Goal: Task Accomplishment & Management: Complete application form

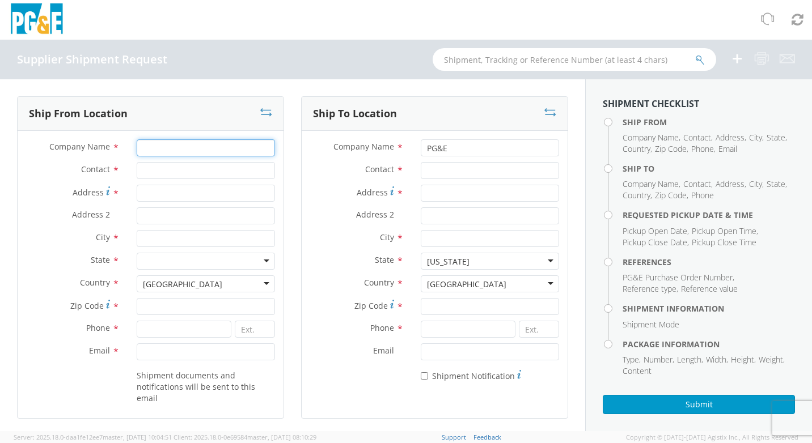
click at [145, 152] on input "Company Name *" at bounding box center [206, 147] width 138 height 17
type input "Big Beam Emergency Systems Inc"
type input "[PERSON_NAME]"
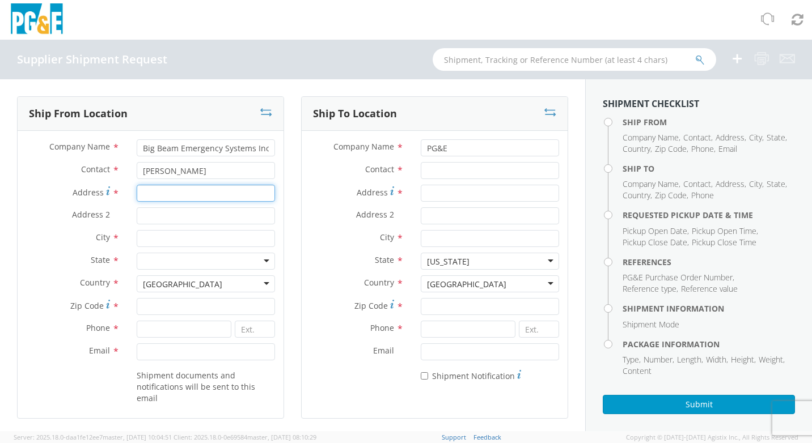
type input "[STREET_ADDRESS]"
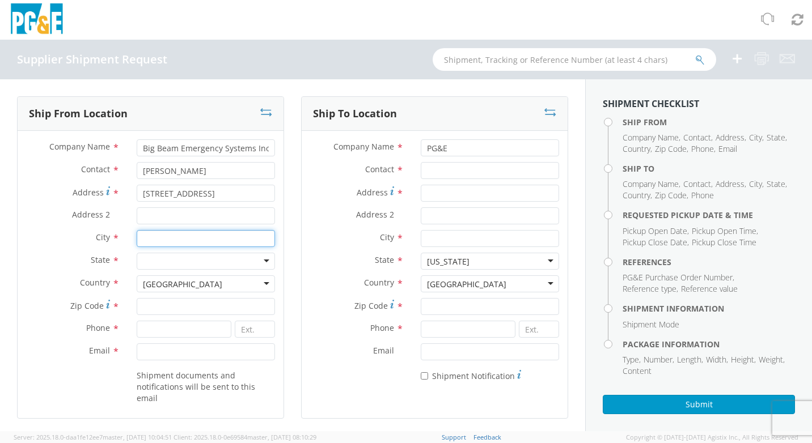
type input "[GEOGRAPHIC_DATA]"
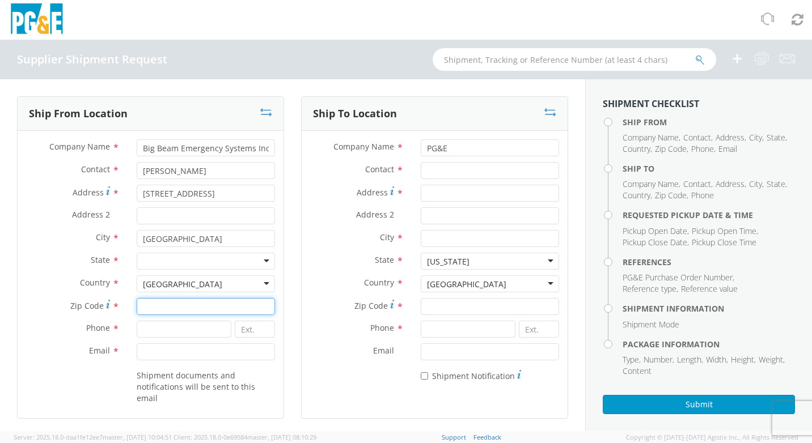
type input "60014"
type input "8154596100"
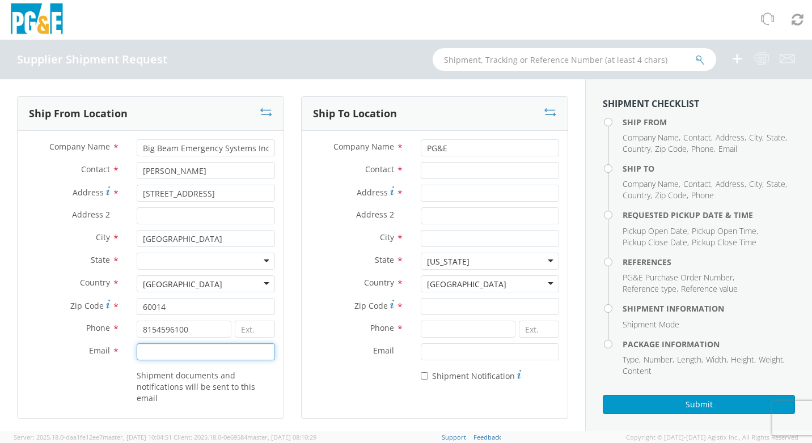
type input "[EMAIL_ADDRESS][DOMAIN_NAME]"
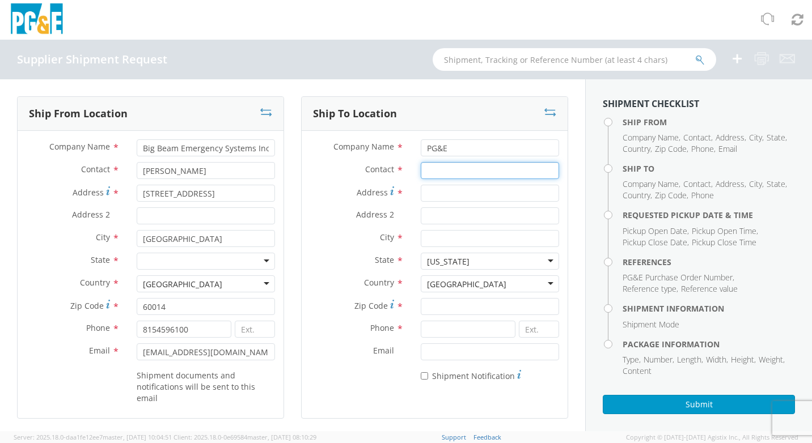
type input "[PERSON_NAME]"
type input "[STREET_ADDRESS]"
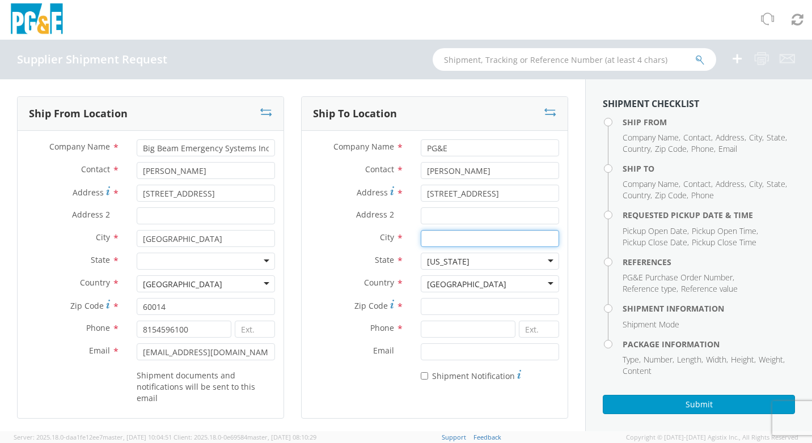
type input "SAN [PERSON_NAME] OBISPO"
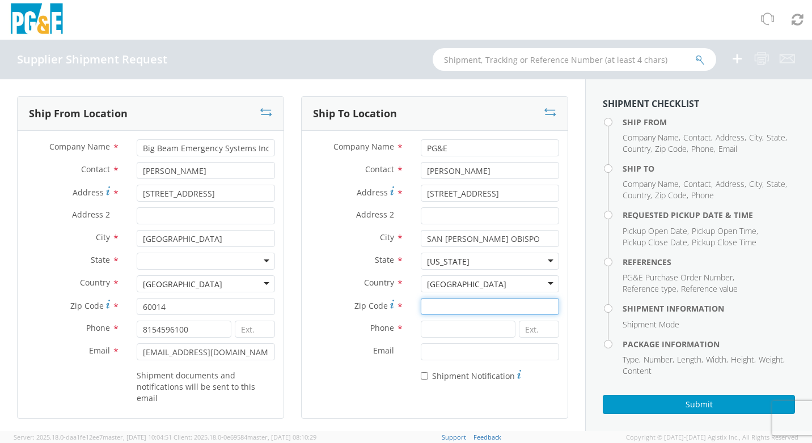
type input "93401"
type input "[PHONE_NUMBER]"
type input "[DATE]"
type input "3:00 PM"
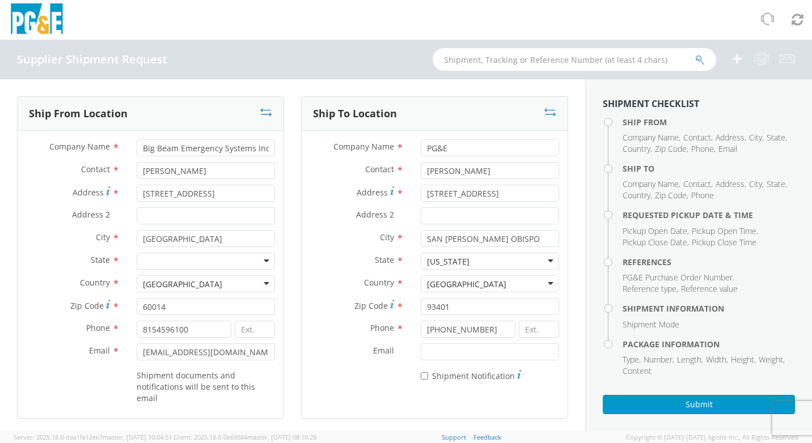
type input "3501385819"
type input "1"
type input "48"
type input "40"
type input "46"
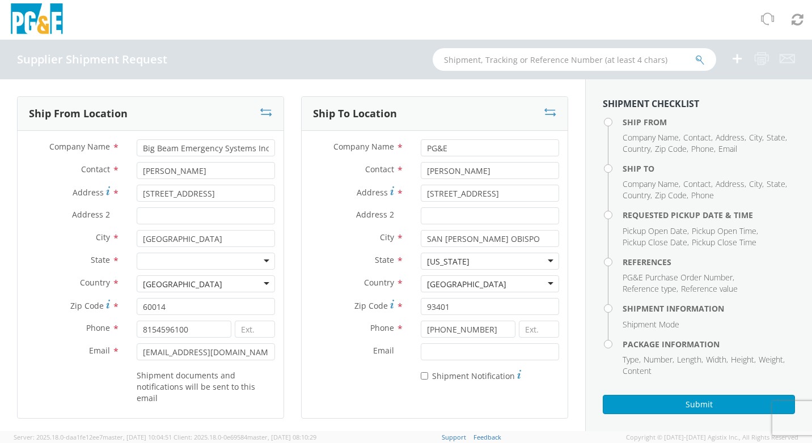
type input "1931"
type input "9:00 AM"
click at [238, 331] on input at bounding box center [255, 329] width 40 height 17
type input "208"
click at [264, 262] on div at bounding box center [206, 261] width 138 height 17
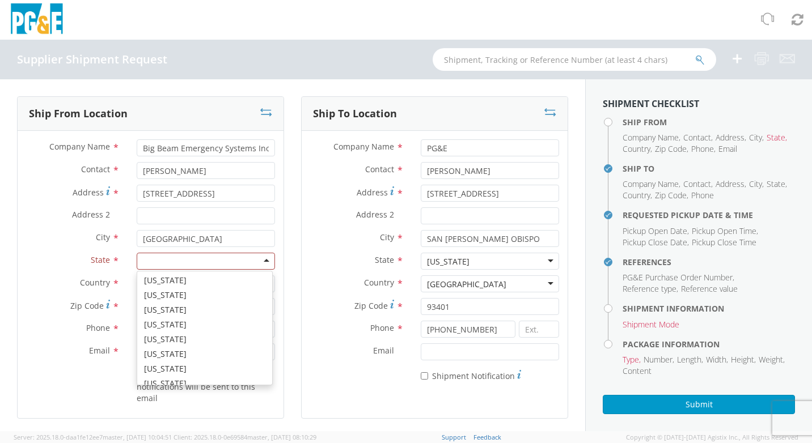
scroll to position [227, 0]
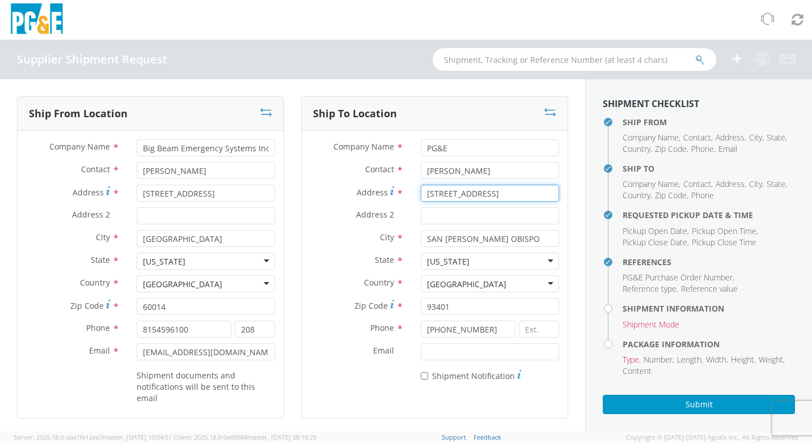
click at [519, 191] on input "[STREET_ADDRESS]" at bounding box center [490, 193] width 138 height 17
drag, startPoint x: 523, startPoint y: 194, endPoint x: 399, endPoint y: 202, distance: 123.9
click at [399, 202] on div "Address * [STREET_ADDRESS]" at bounding box center [435, 196] width 266 height 23
type input "[STREET_ADDRESS][PERSON_NAME]"
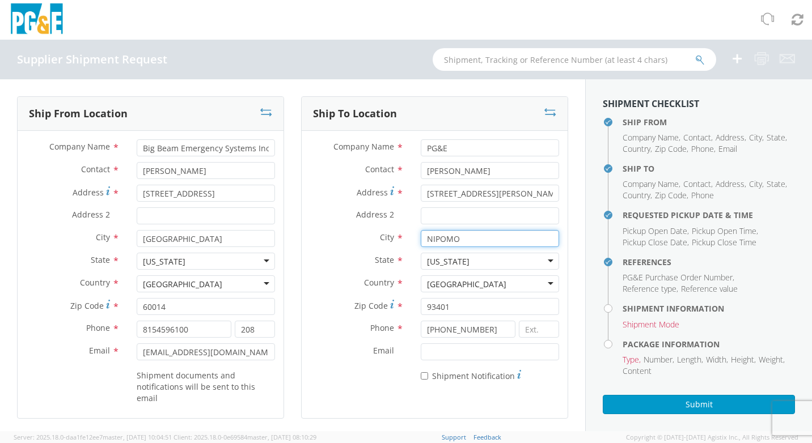
type input "NIPOMO"
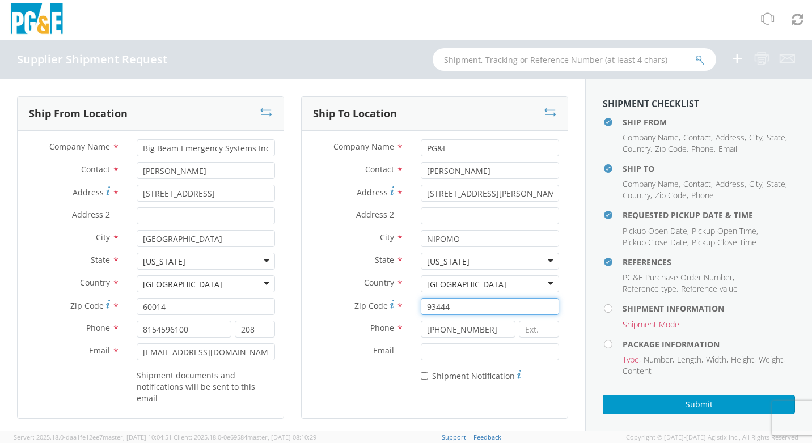
type input "93444"
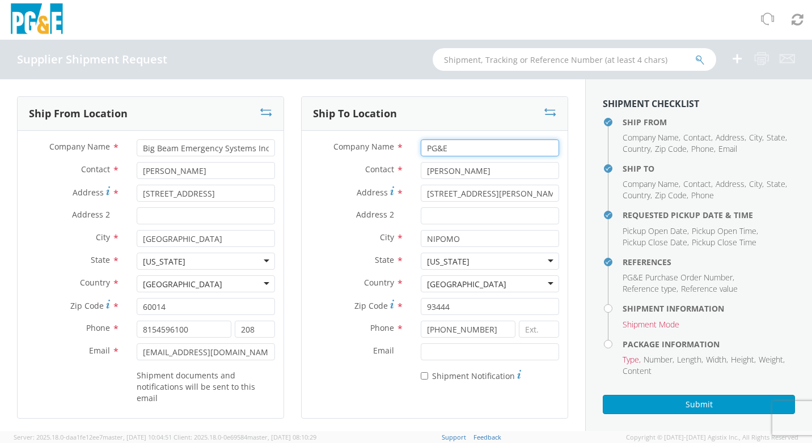
drag, startPoint x: 445, startPoint y: 146, endPoint x: 411, endPoint y: 154, distance: 34.3
click at [412, 154] on div "PG&E" at bounding box center [489, 147] width 155 height 17
type input "JETA CORPORATION"
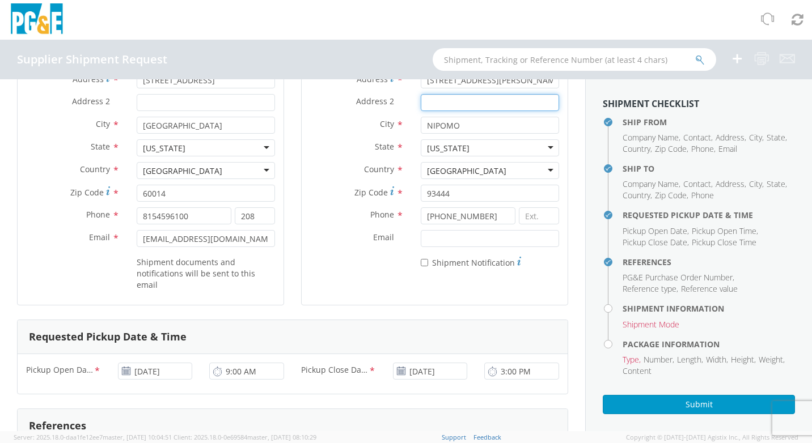
scroll to position [170, 0]
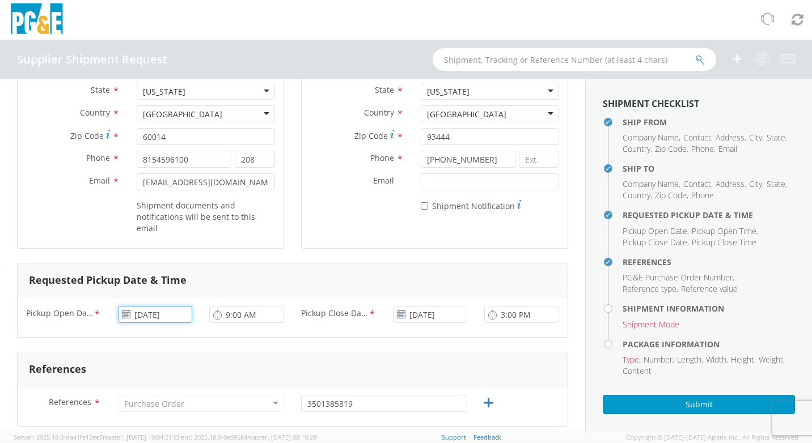
click at [180, 320] on input "[DATE]" at bounding box center [155, 314] width 75 height 17
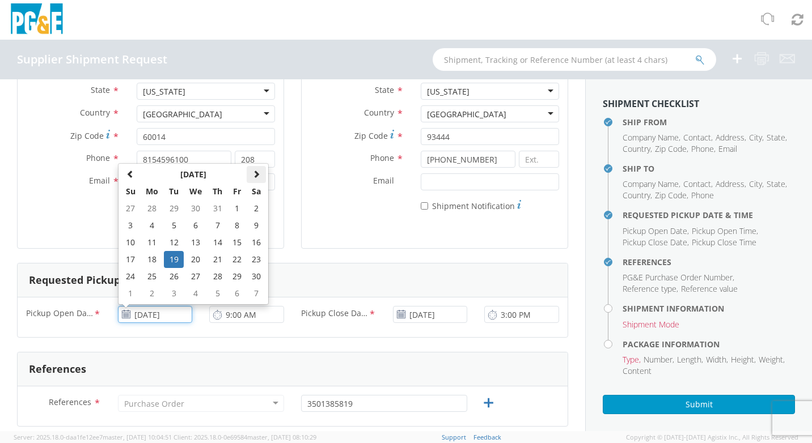
click at [253, 171] on span at bounding box center [256, 174] width 8 height 8
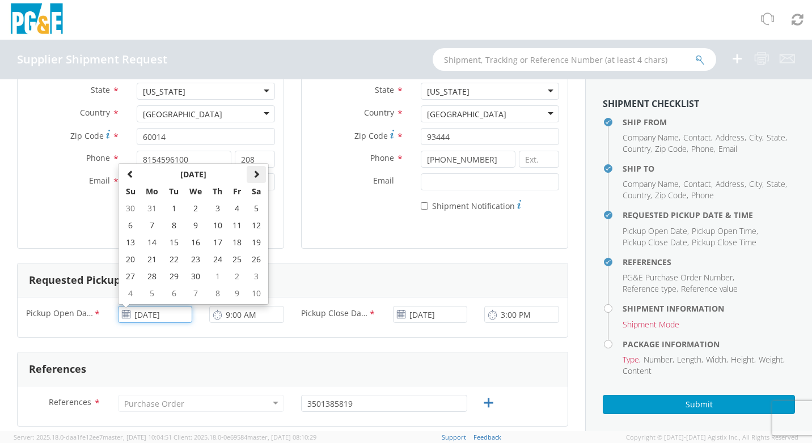
click at [253, 171] on span at bounding box center [256, 174] width 8 height 8
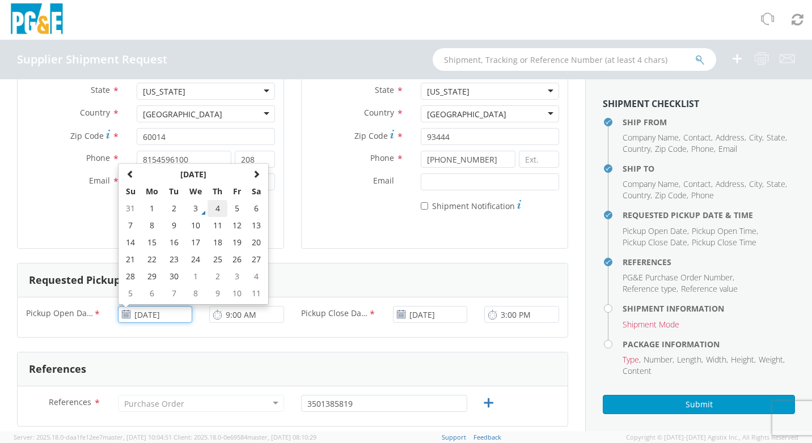
click at [213, 212] on td "4" at bounding box center [218, 208] width 20 height 17
type input "[DATE]"
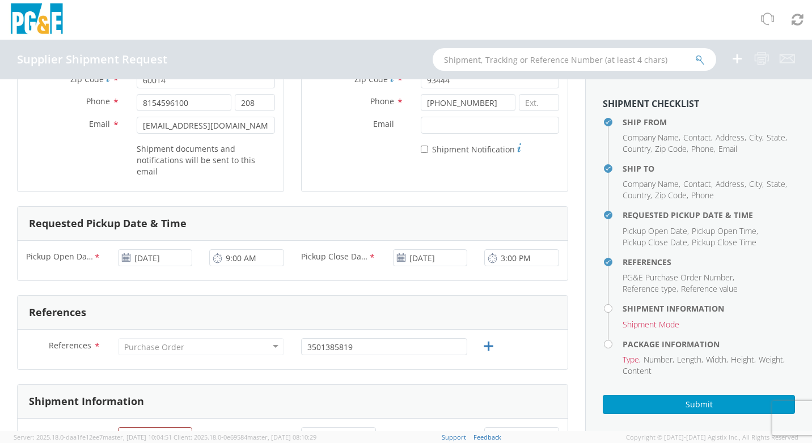
scroll to position [284, 0]
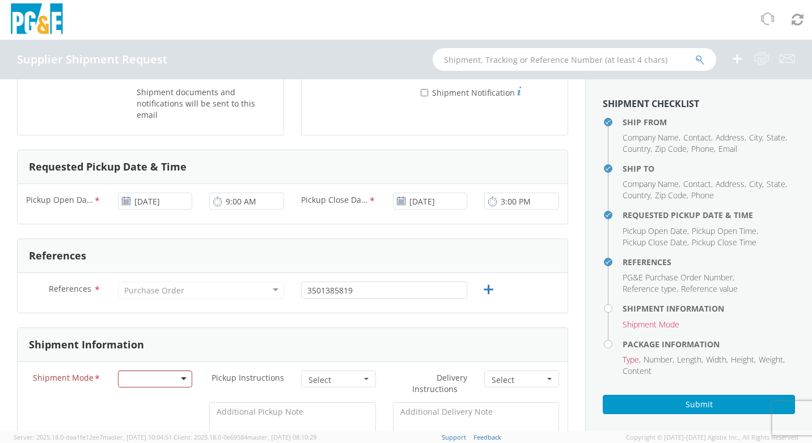
click at [270, 289] on div "Purchase Order" at bounding box center [201, 290] width 166 height 17
click at [358, 290] on input "3501385819" at bounding box center [384, 290] width 166 height 17
drag, startPoint x: 358, startPoint y: 290, endPoint x: 269, endPoint y: 290, distance: 89.6
click at [269, 290] on div "References * Purchase Order Purchase Order Account Type Activity ID Airline App…" at bounding box center [293, 293] width 550 height 23
type input "3501419236"
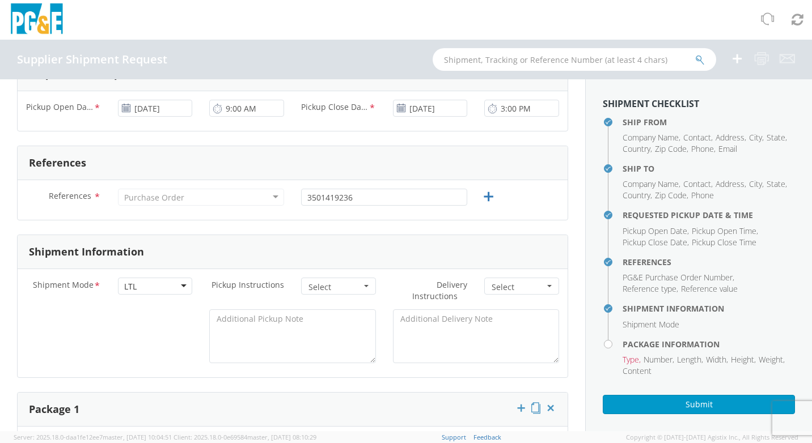
scroll to position [397, 0]
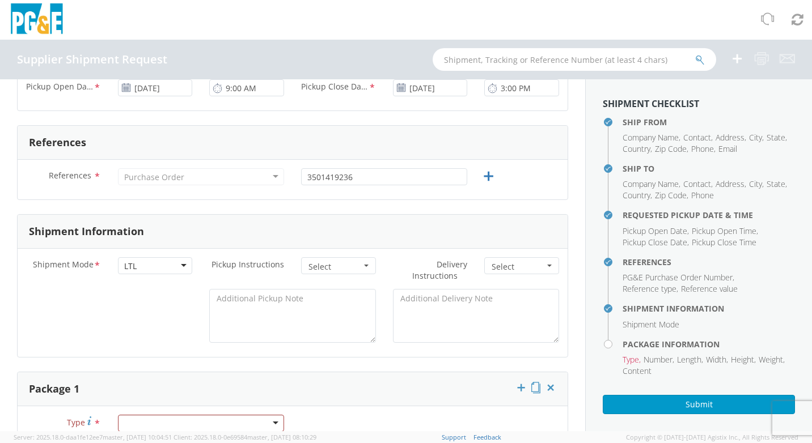
click at [364, 266] on span "button" at bounding box center [366, 266] width 5 height 2
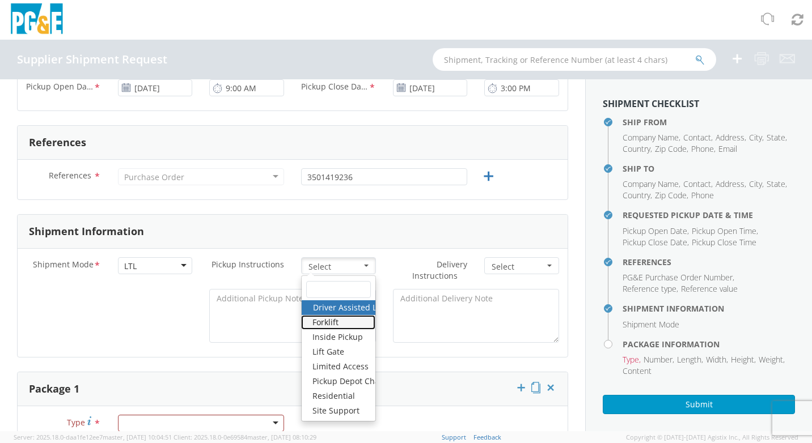
click at [338, 322] on link "Forklift" at bounding box center [338, 322] width 74 height 15
click at [506, 266] on span "Select" at bounding box center [518, 266] width 53 height 11
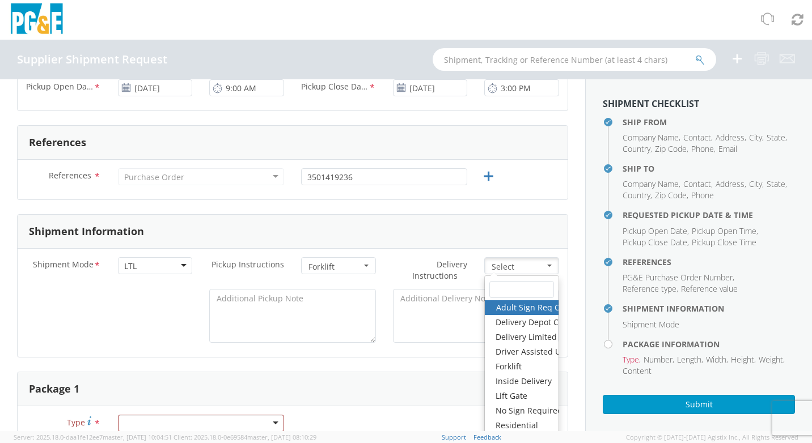
click at [384, 357] on div "Shipment Mode * LTL LTL LTL Small Package TL Pickup Instructions * Forklift Sel…" at bounding box center [293, 303] width 550 height 108
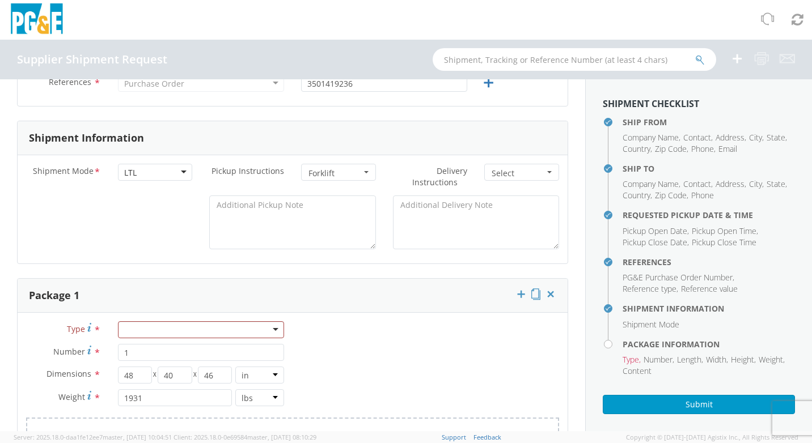
scroll to position [510, 0]
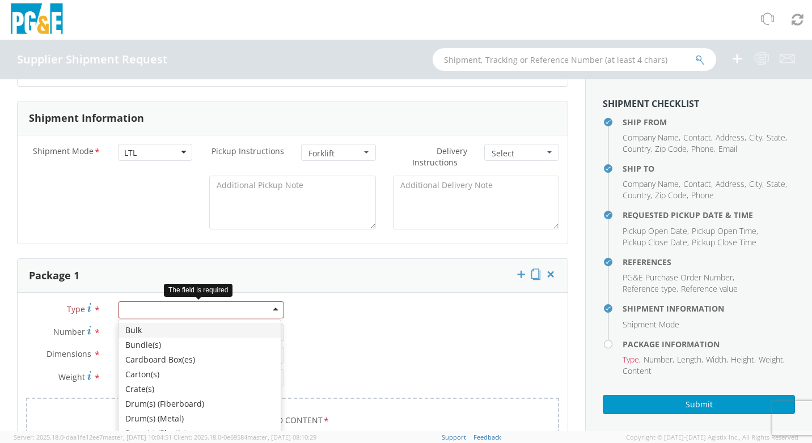
click at [269, 308] on div at bounding box center [201, 310] width 166 height 17
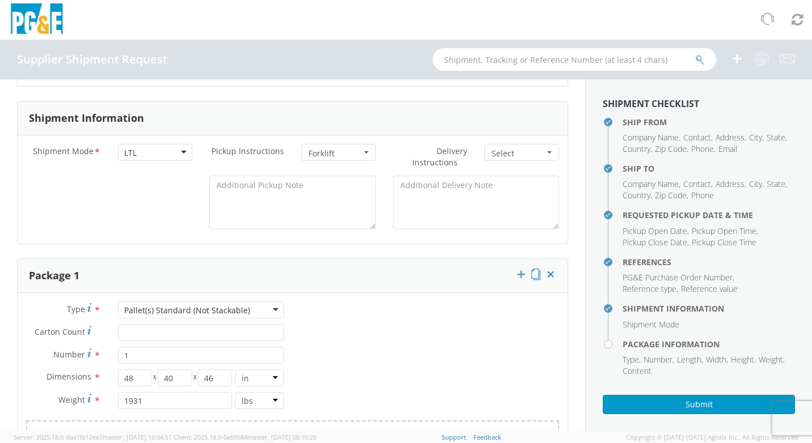
scroll to position [567, 0]
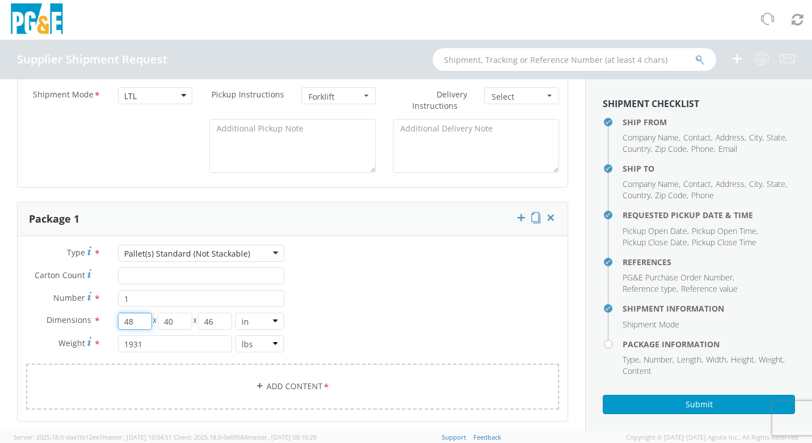
click at [139, 324] on input "48" at bounding box center [135, 321] width 34 height 17
drag, startPoint x: 139, startPoint y: 324, endPoint x: 99, endPoint y: 327, distance: 40.4
click at [99, 327] on div "Dimensions * 48 X 40 X 46 in cm ft" at bounding box center [155, 321] width 275 height 17
type input "40"
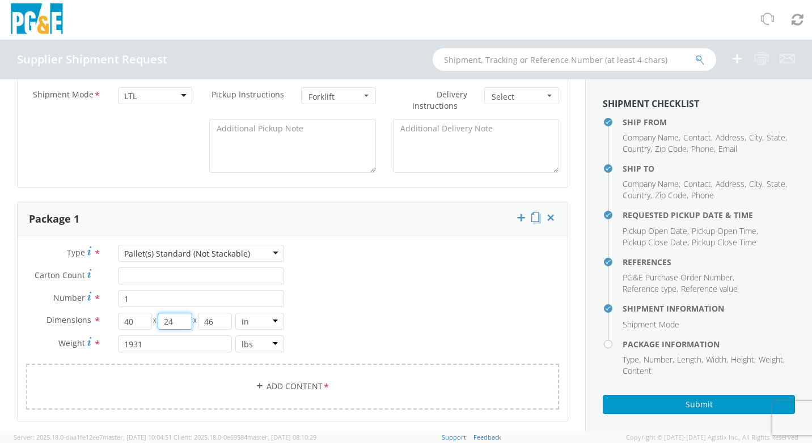
type input "24"
type input "27"
type input "78"
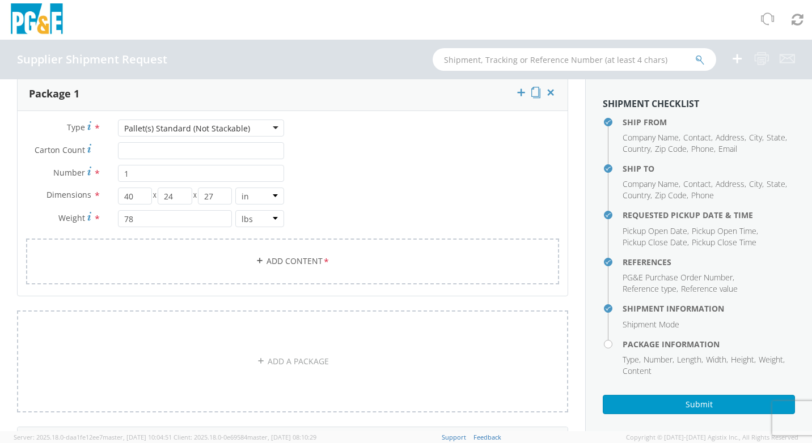
scroll to position [686, 0]
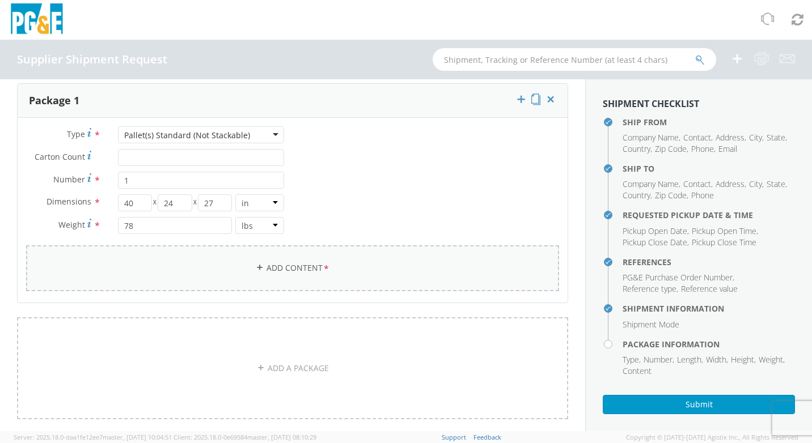
click at [317, 274] on link "Add Content *" at bounding box center [292, 269] width 533 height 46
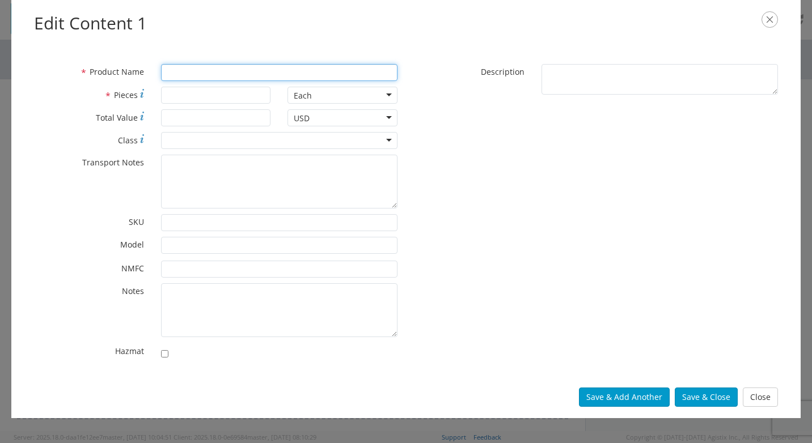
click at [179, 75] on input "* Product Name" at bounding box center [279, 72] width 236 height 17
type input "LIGHTING FIXTURES"
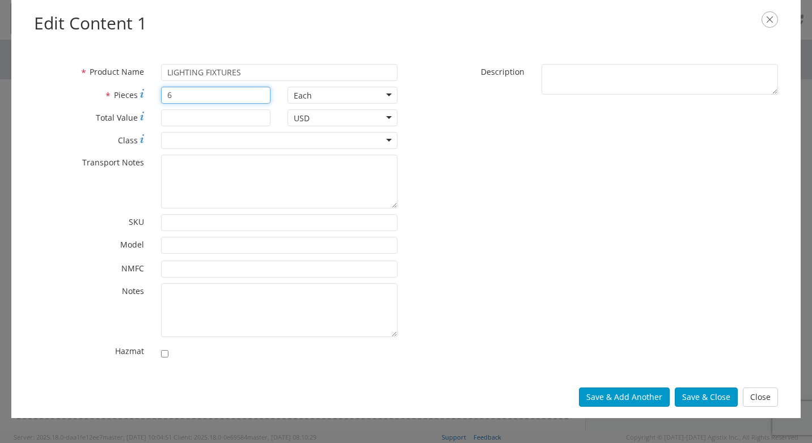
type input "6"
click at [705, 397] on button "Save & Close" at bounding box center [706, 397] width 63 height 19
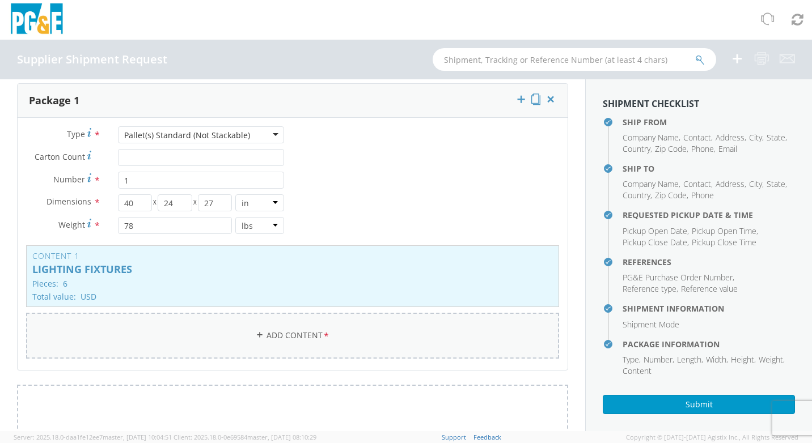
click at [328, 334] on link "Add Content *" at bounding box center [292, 336] width 533 height 46
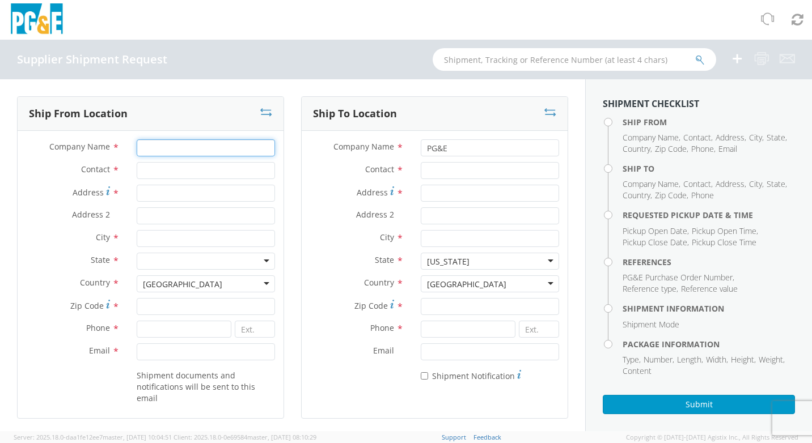
click at [153, 147] on input "Company Name *" at bounding box center [206, 147] width 138 height 17
type input "Big Beam Emergency Systems Inc"
type input "[PERSON_NAME]"
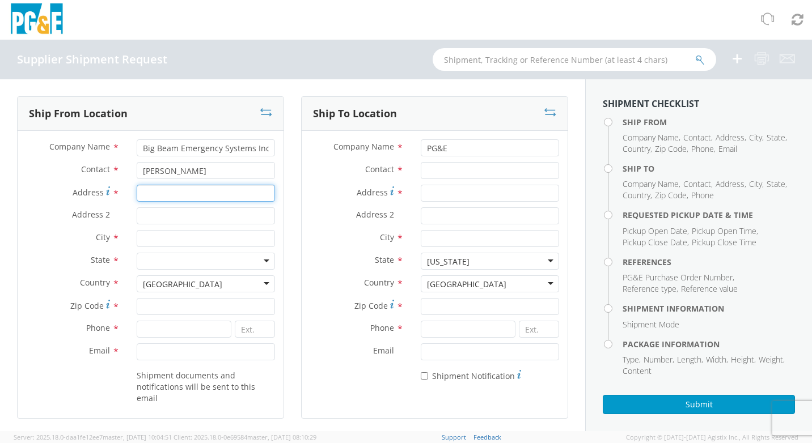
type input "[STREET_ADDRESS]"
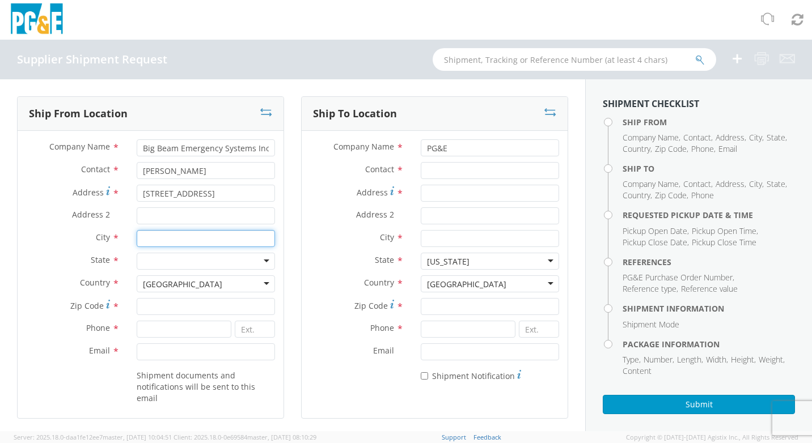
type input "[GEOGRAPHIC_DATA]"
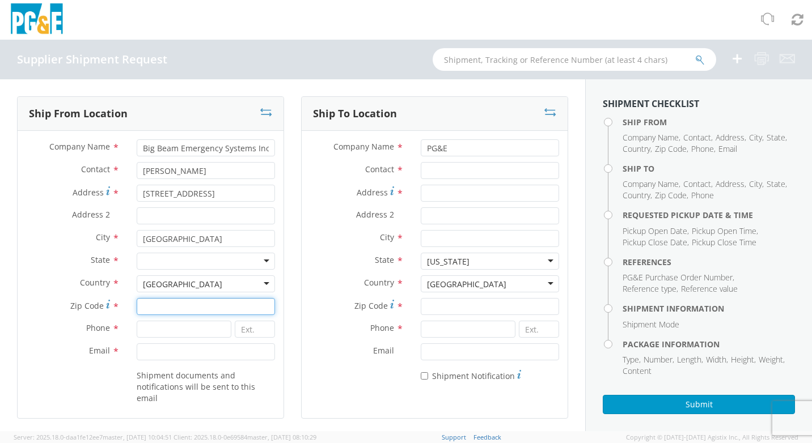
type input "60014"
type input "8154596100"
type input "208"
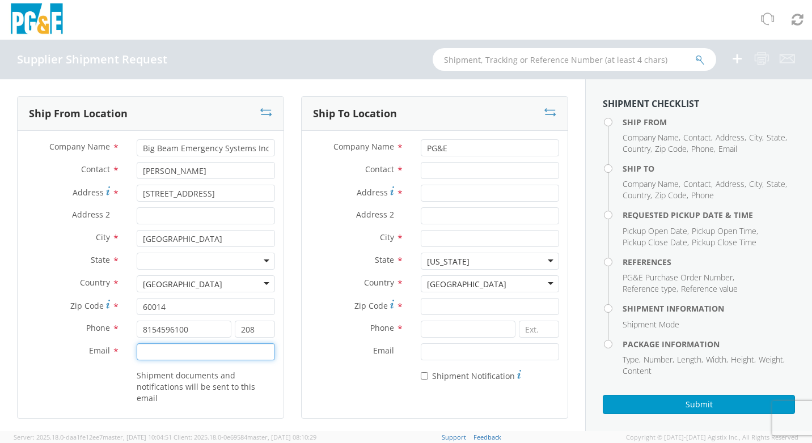
type input "[EMAIL_ADDRESS][DOMAIN_NAME]"
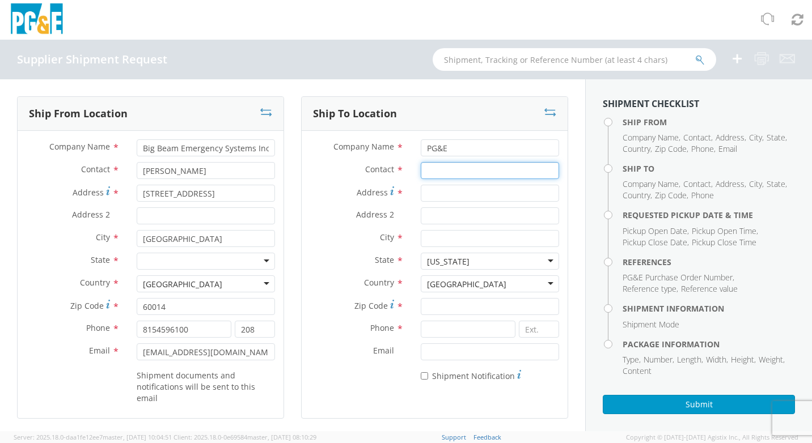
type input "[PERSON_NAME]"
type input "[STREET_ADDRESS][PERSON_NAME]"
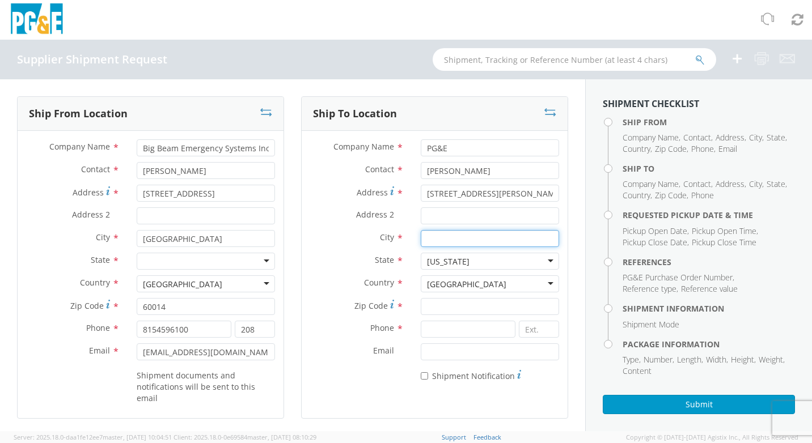
type input "NIPOMO"
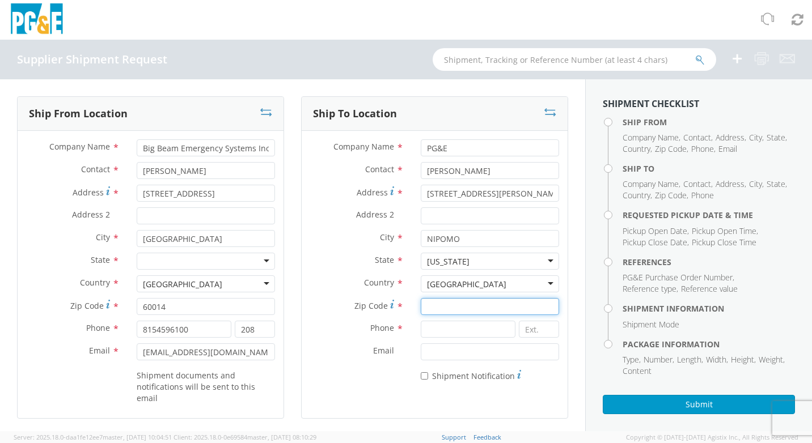
type input "93444"
type input "[PHONE_NUMBER]"
type input "[DATE]"
type input "3:00 PM"
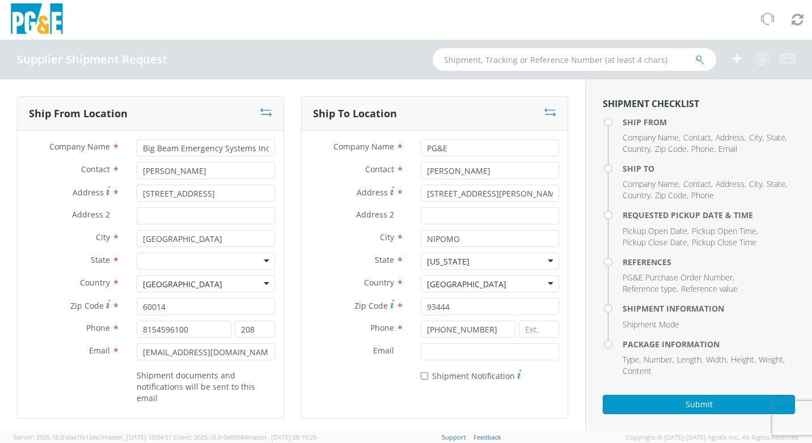
type input "3501419236"
type input "1"
type input "40"
type input "24"
type input "27"
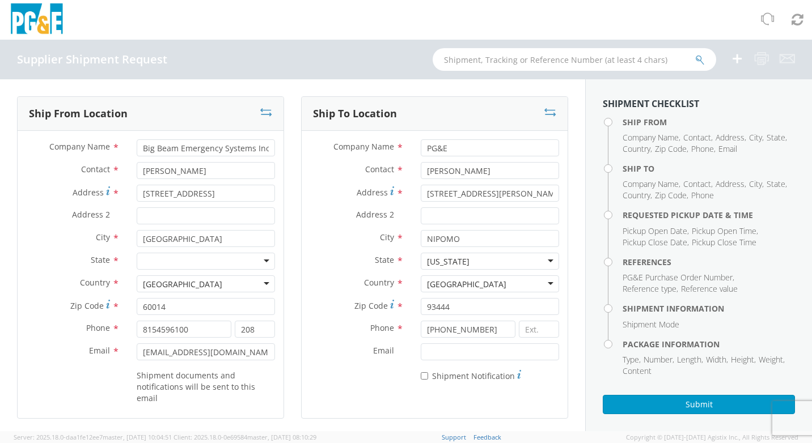
type input "78"
type input "9:00 AM"
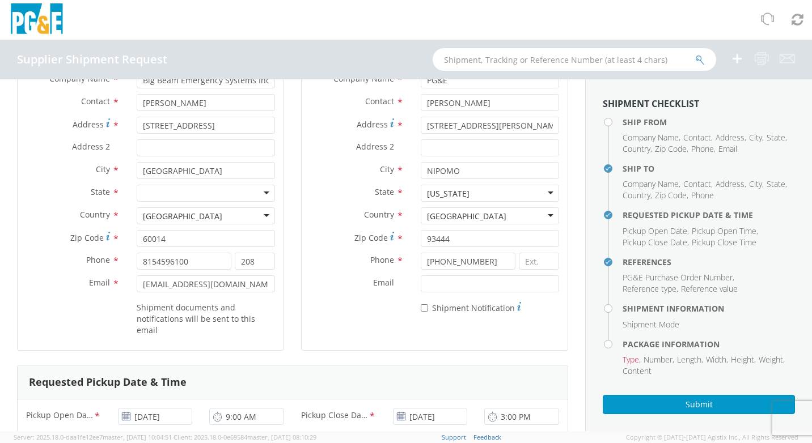
scroll to position [11, 0]
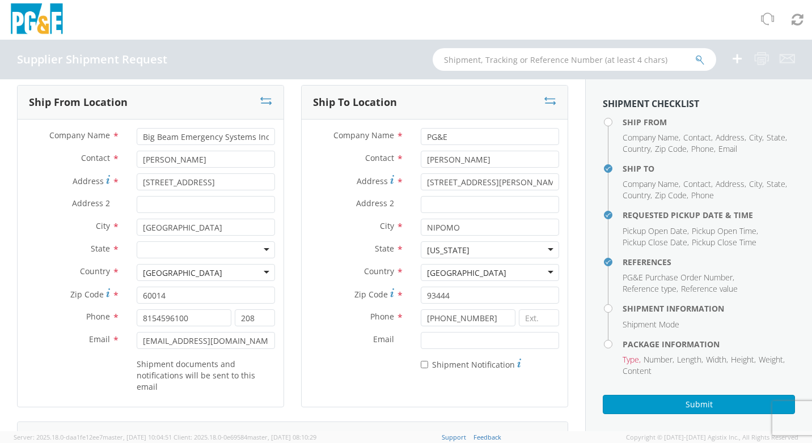
click at [260, 249] on div at bounding box center [206, 250] width 138 height 17
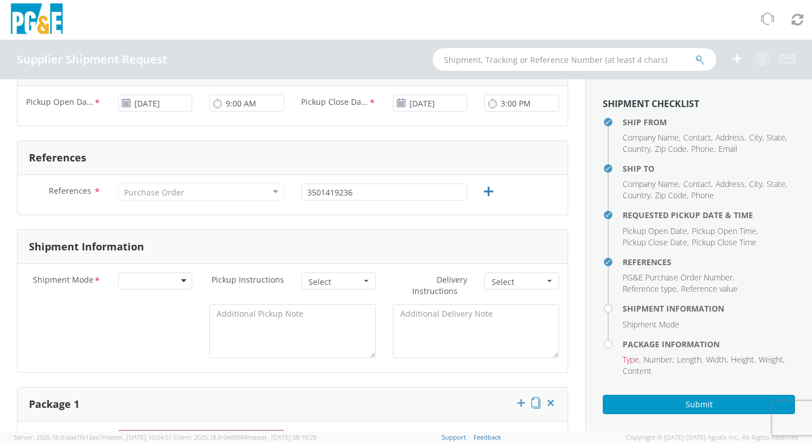
scroll to position [408, 0]
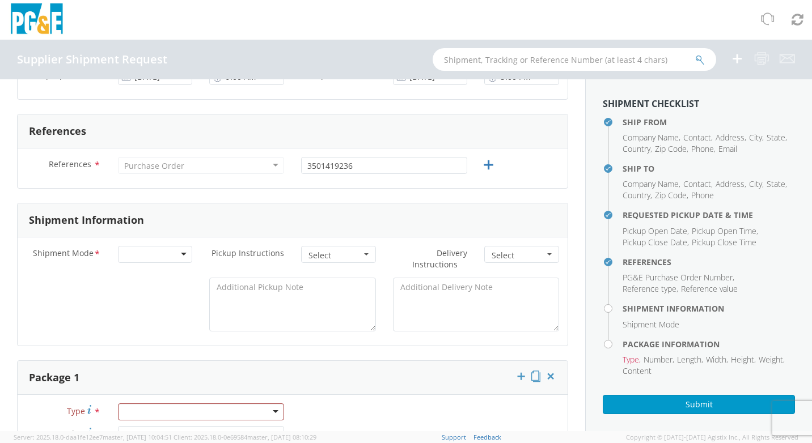
click at [180, 253] on div at bounding box center [155, 254] width 75 height 17
click at [360, 253] on button "Select" at bounding box center [338, 254] width 75 height 17
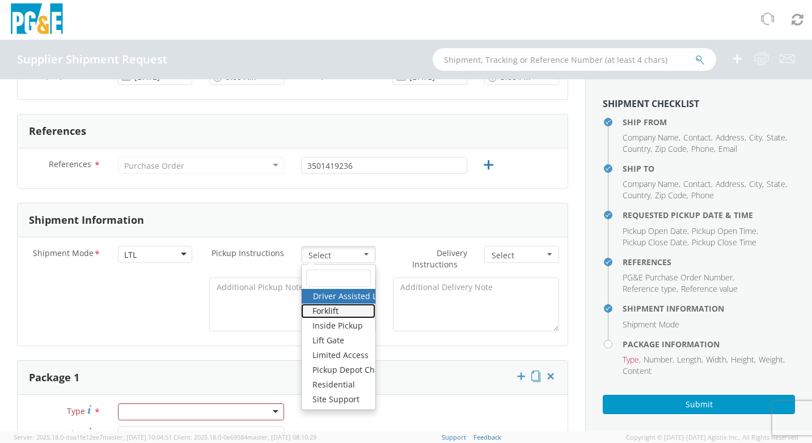
click at [320, 310] on link "Forklift" at bounding box center [338, 311] width 74 height 15
click at [386, 259] on label "Delivery Instructions *" at bounding box center [430, 259] width 92 height 26
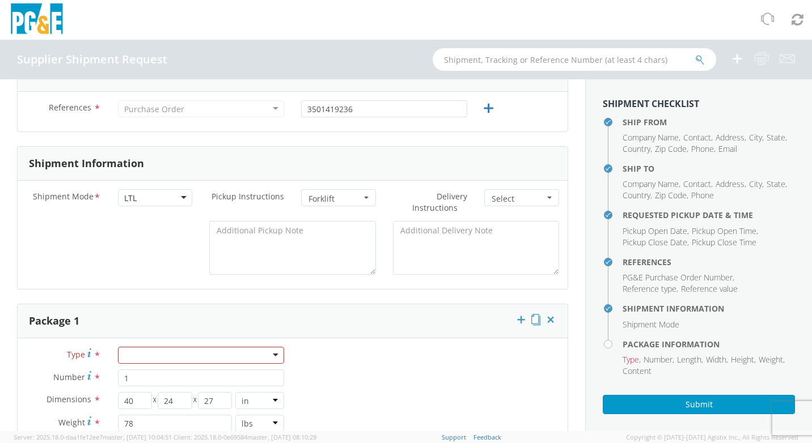
scroll to position [522, 0]
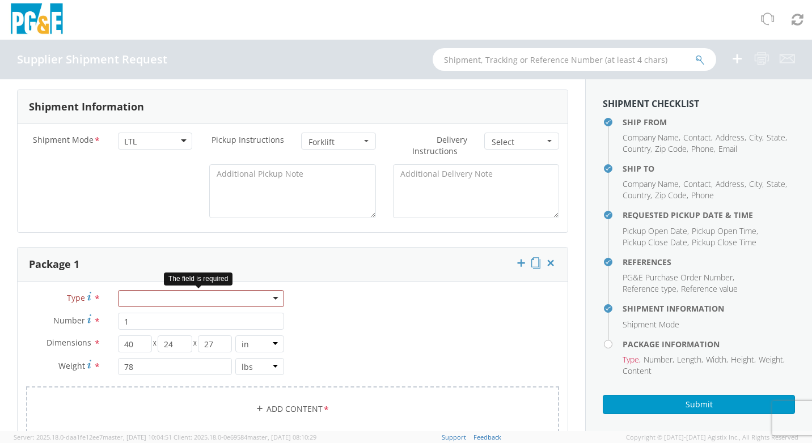
click at [275, 299] on div at bounding box center [201, 298] width 166 height 17
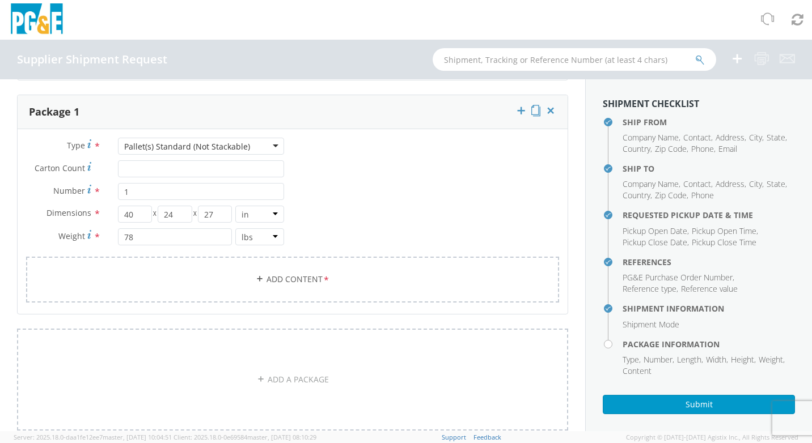
scroll to position [692, 0]
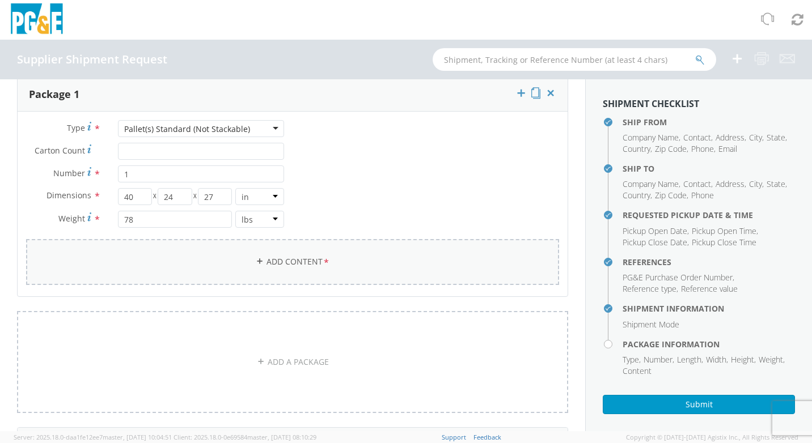
click at [323, 261] on span "*" at bounding box center [326, 262] width 7 height 12
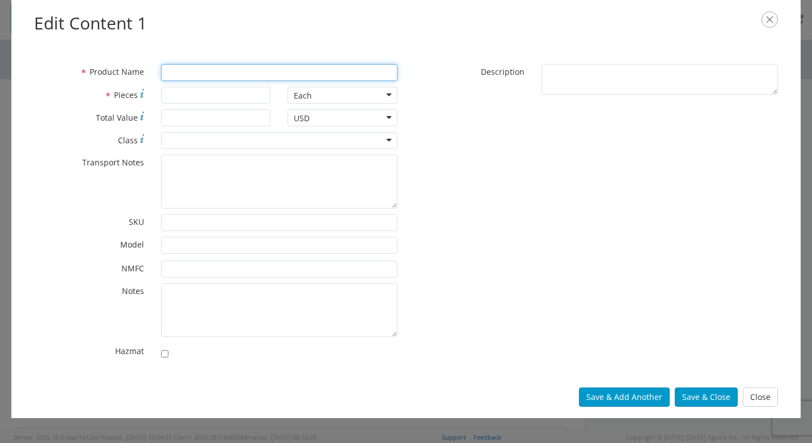
click at [175, 73] on input "* Product Name" at bounding box center [279, 72] width 236 height 17
type input "LIGHTING FIXTURES"
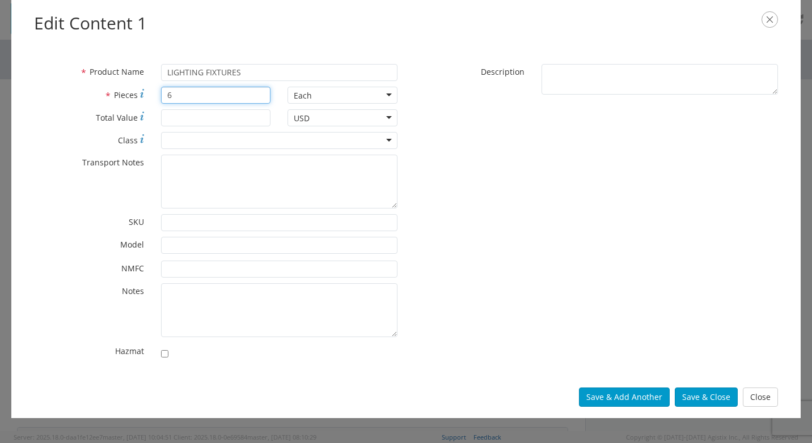
type input "6"
click at [693, 397] on button "Save & Close" at bounding box center [706, 397] width 63 height 19
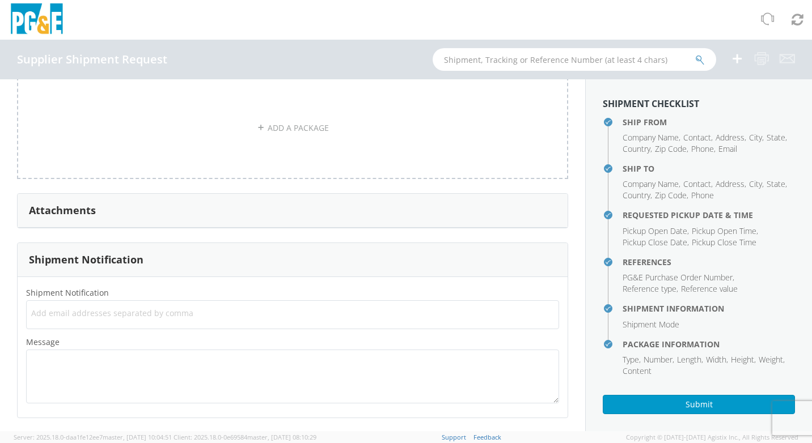
scroll to position [995, 0]
click at [701, 402] on button "Submit" at bounding box center [699, 404] width 192 height 19
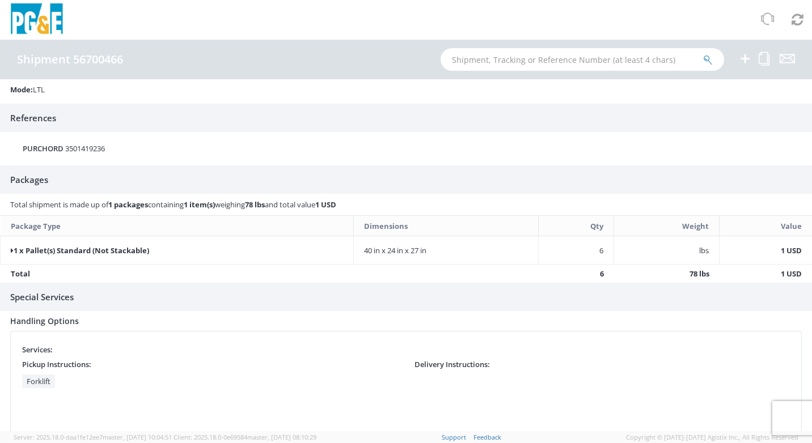
scroll to position [155, 0]
